Goal: Book appointment/travel/reservation

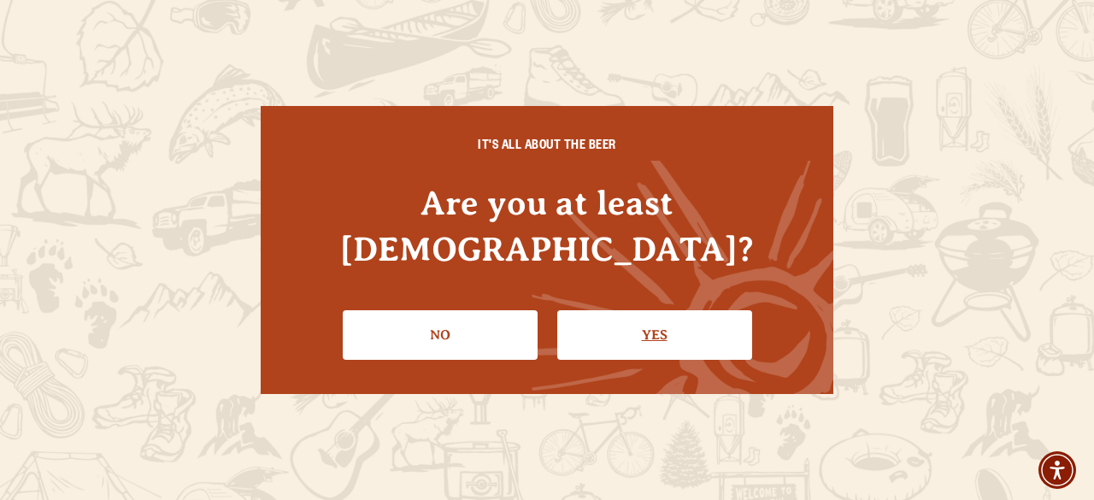
click at [638, 321] on link "Yes" at bounding box center [654, 335] width 195 height 50
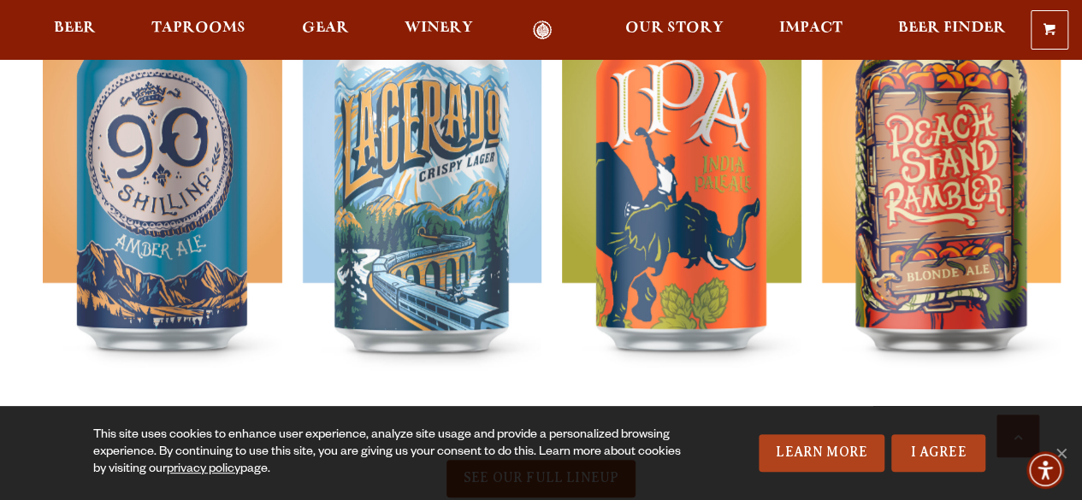
scroll to position [748, 0]
click at [215, 27] on span "Taprooms" at bounding box center [198, 28] width 94 height 14
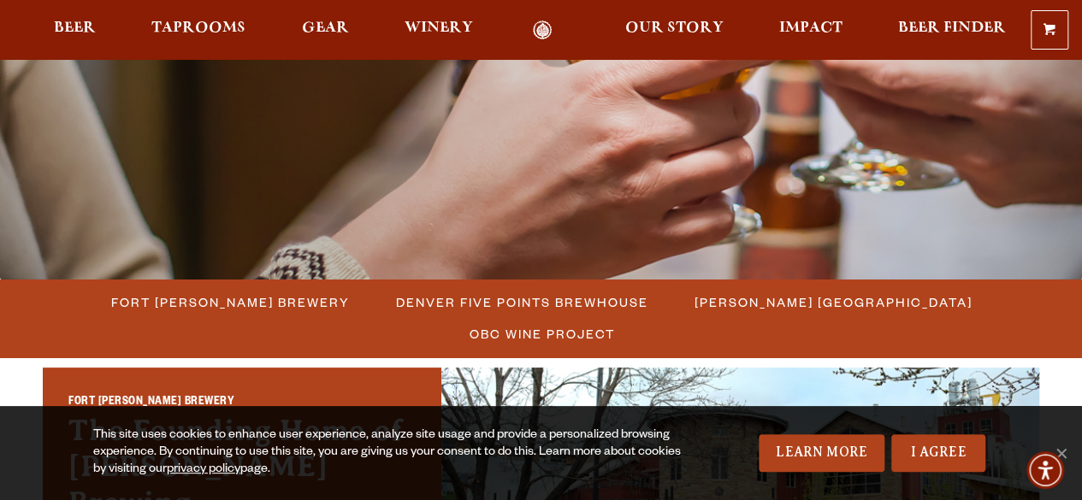
scroll to position [244, 0]
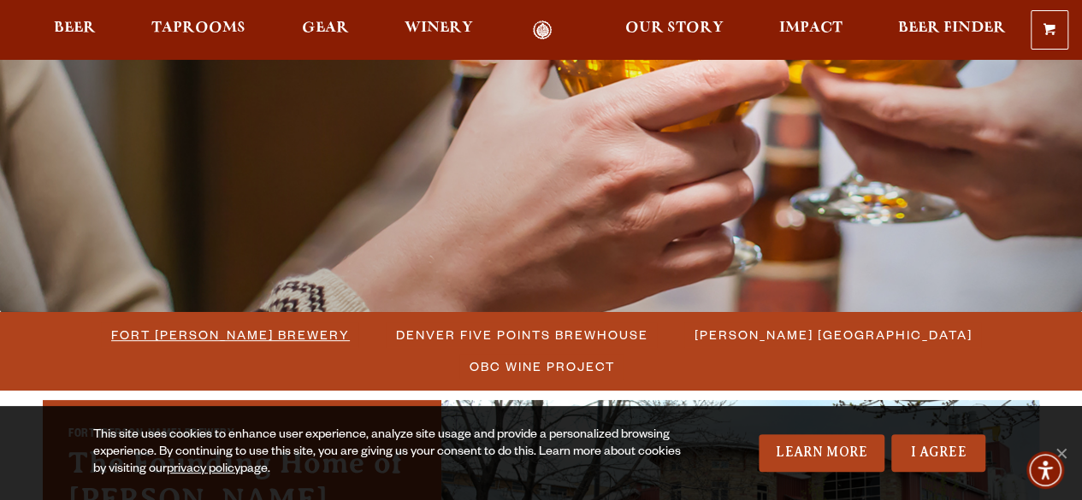
click at [121, 339] on span "Fort [PERSON_NAME] Brewery" at bounding box center [230, 334] width 239 height 25
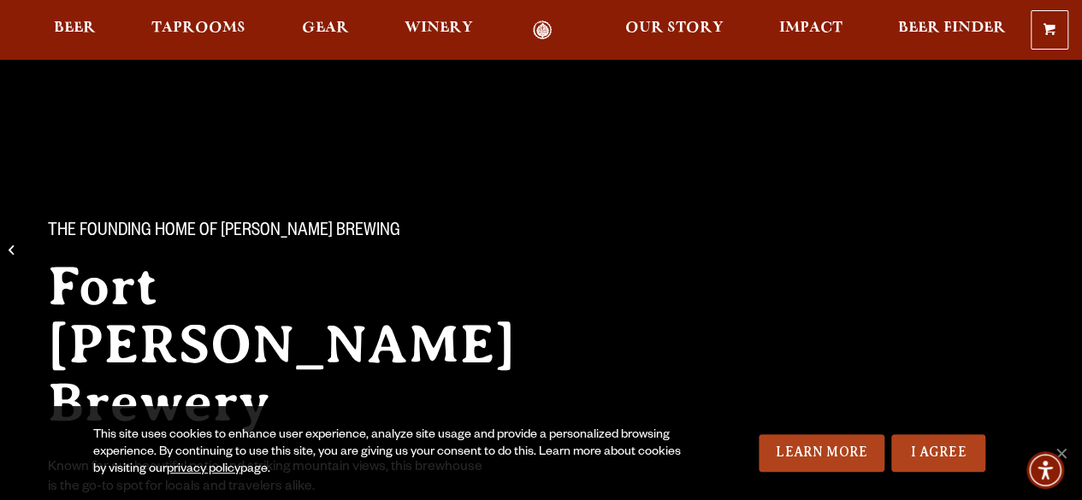
scroll to position [142, 0]
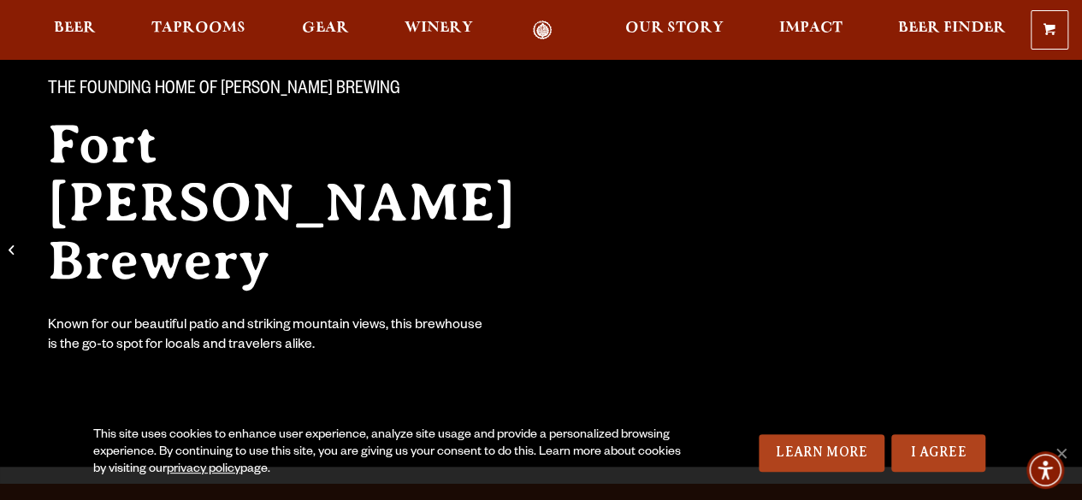
click at [916, 457] on link "I Agree" at bounding box center [938, 453] width 94 height 38
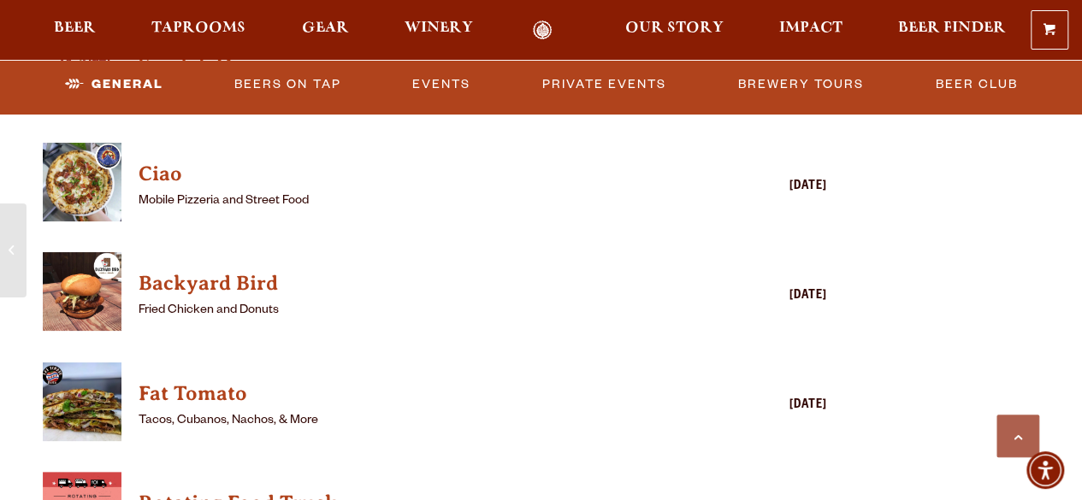
scroll to position [1736, 0]
click at [574, 79] on link "Private Events" at bounding box center [604, 83] width 138 height 39
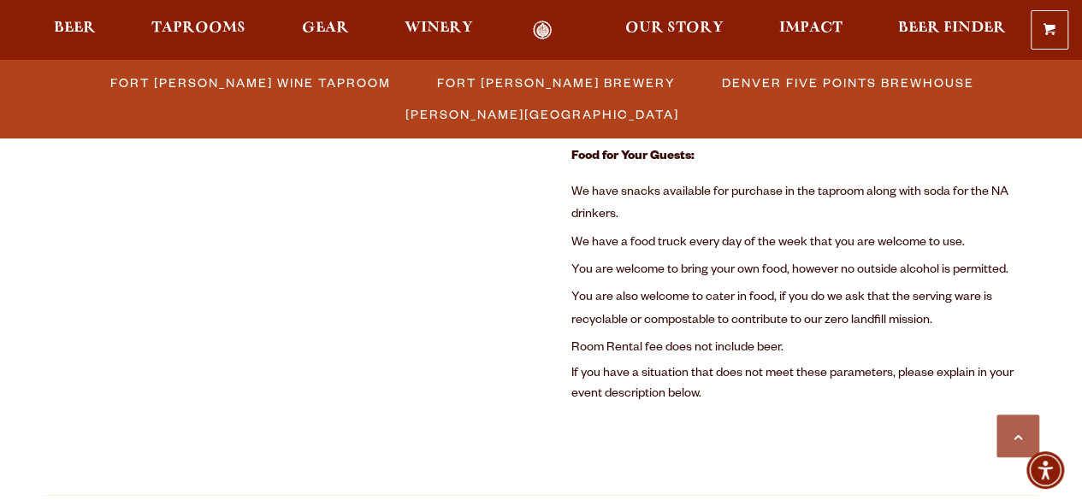
scroll to position [1253, 0]
